Goal: Task Accomplishment & Management: Manage account settings

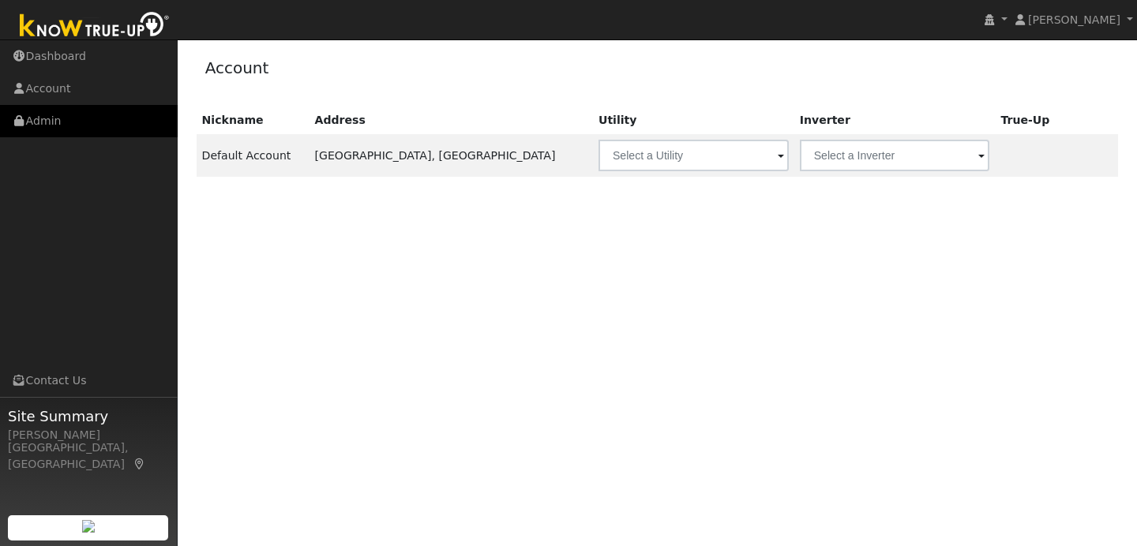
click at [81, 120] on link "Admin" at bounding box center [89, 121] width 178 height 32
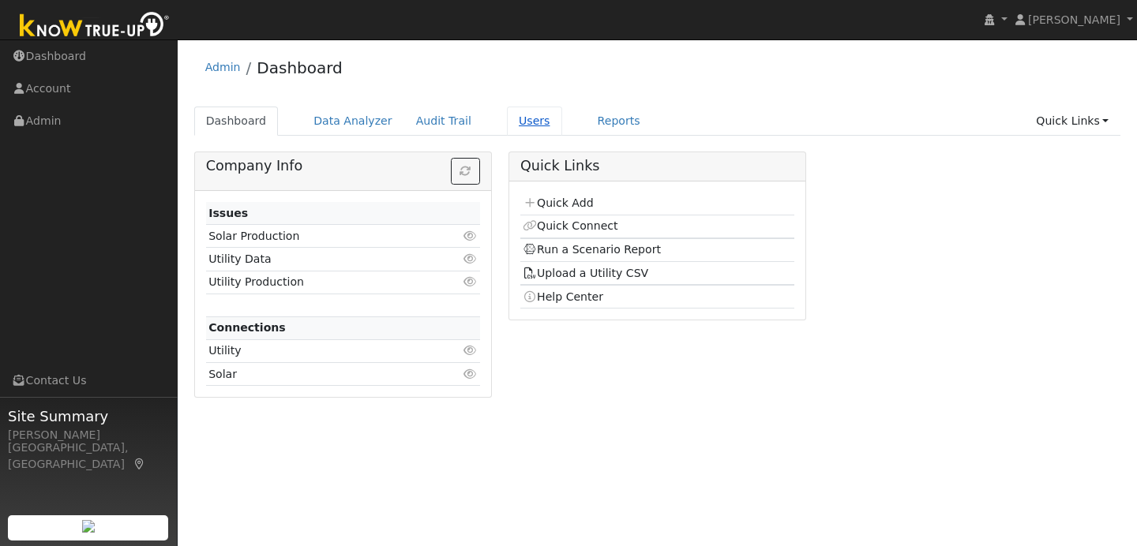
click at [507, 128] on link "Users" at bounding box center [534, 121] width 55 height 29
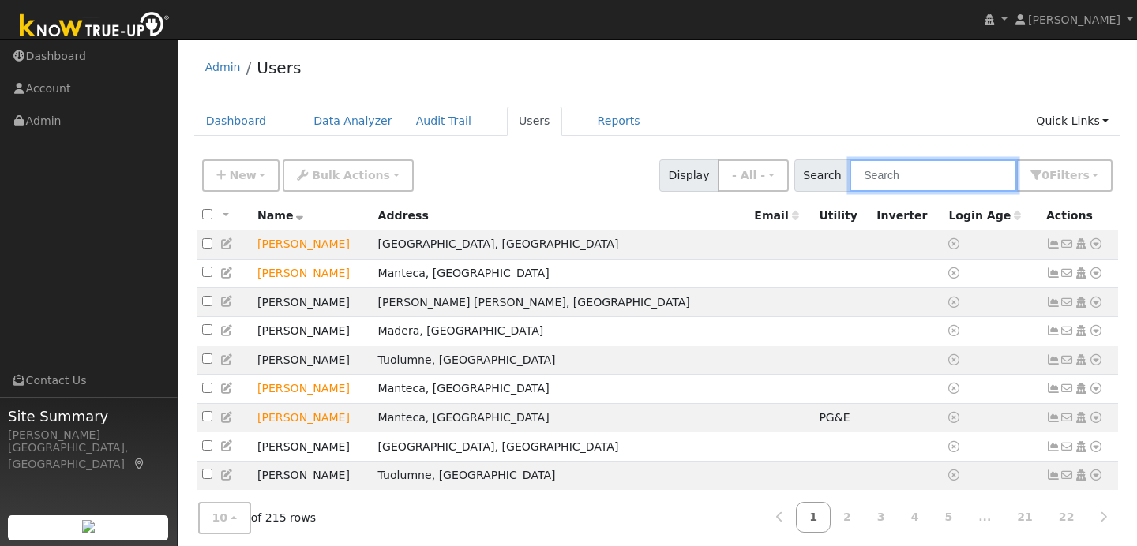
click at [907, 187] on input "text" at bounding box center [933, 175] width 167 height 32
click at [241, 182] on button "New" at bounding box center [241, 175] width 78 height 32
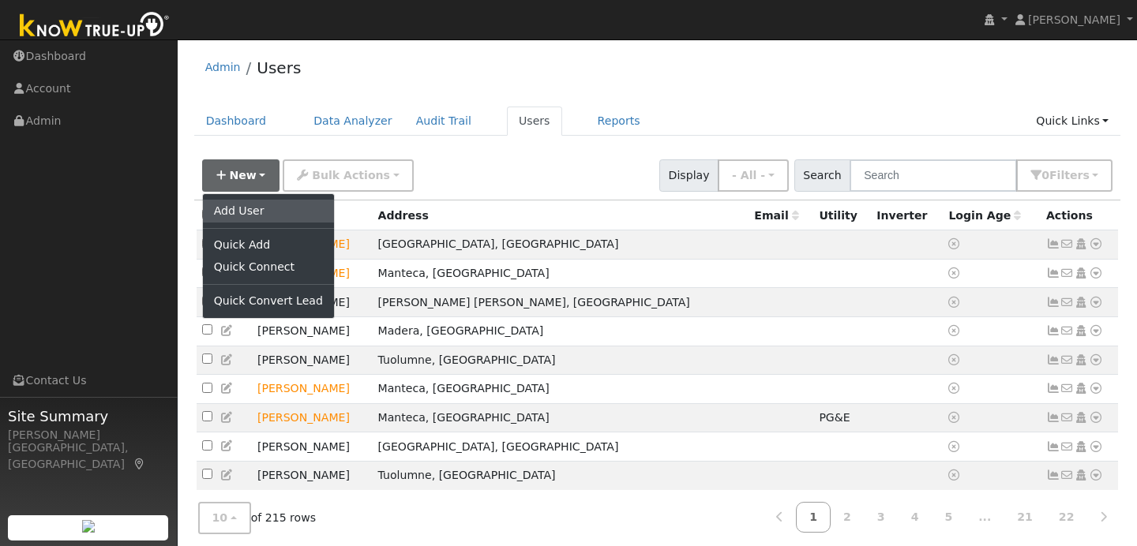
click at [247, 212] on link "Add User" at bounding box center [268, 211] width 131 height 22
